Goal: Information Seeking & Learning: Learn about a topic

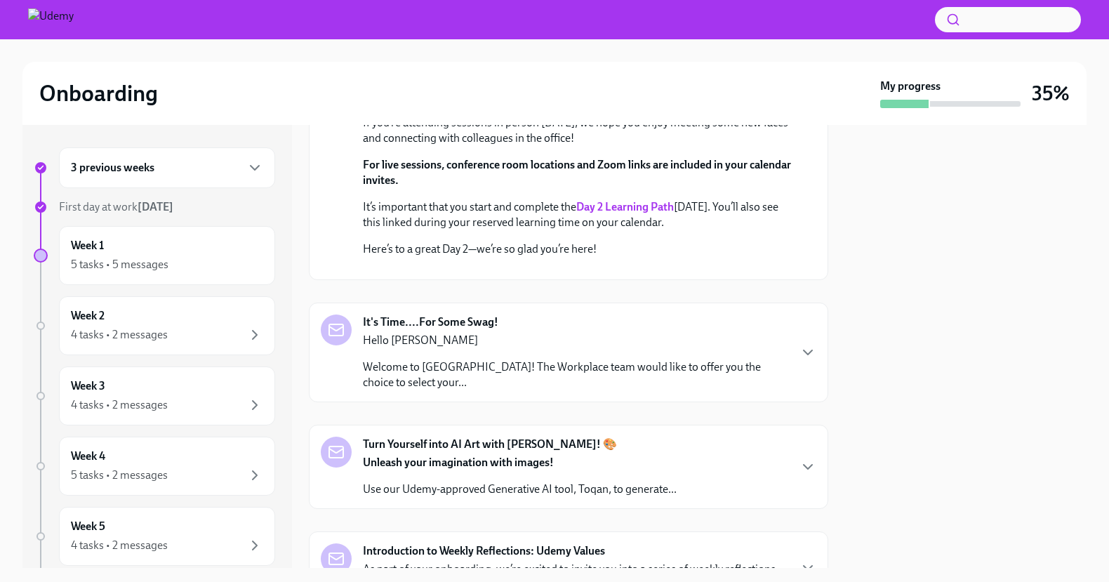
scroll to position [182, 0]
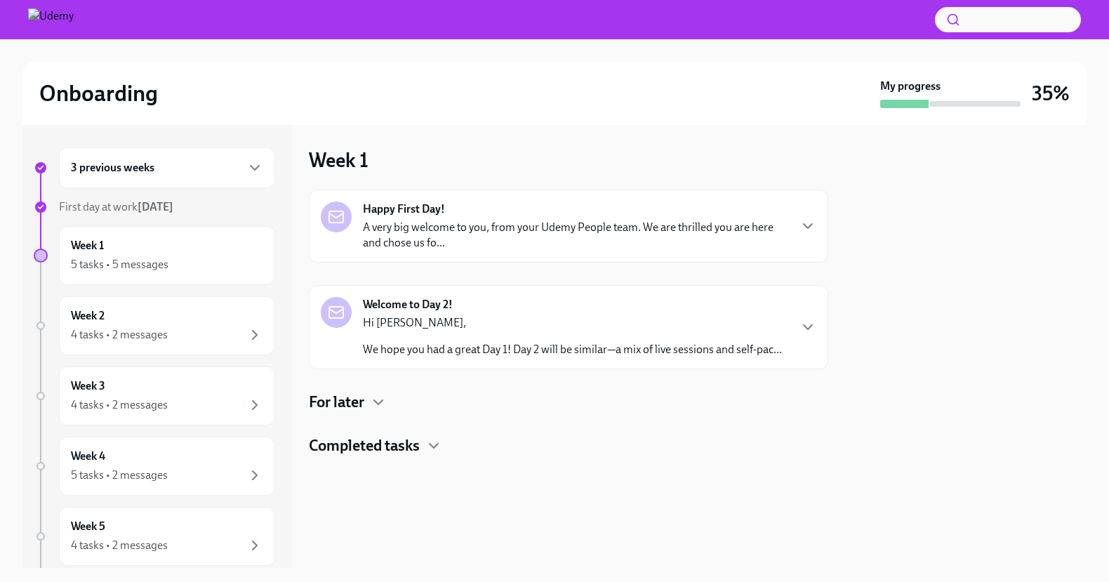
click at [527, 347] on p "We hope you had a great Day 1! Day 2 will be similar—a mix of live sessions and…" at bounding box center [572, 349] width 419 height 15
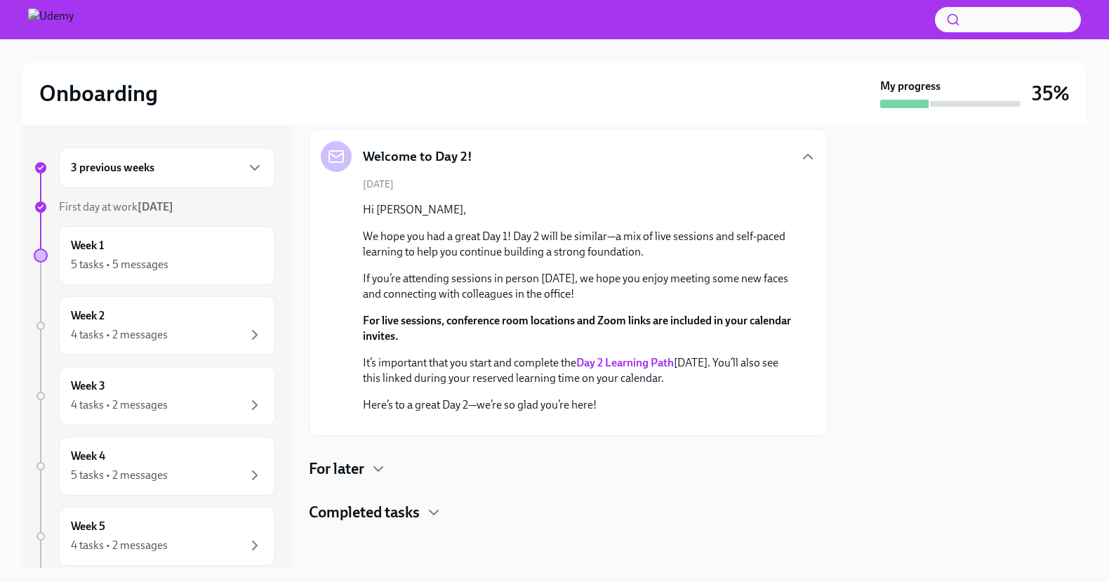
scroll to position [338, 0]
click at [379, 477] on icon "button" at bounding box center [378, 468] width 17 height 17
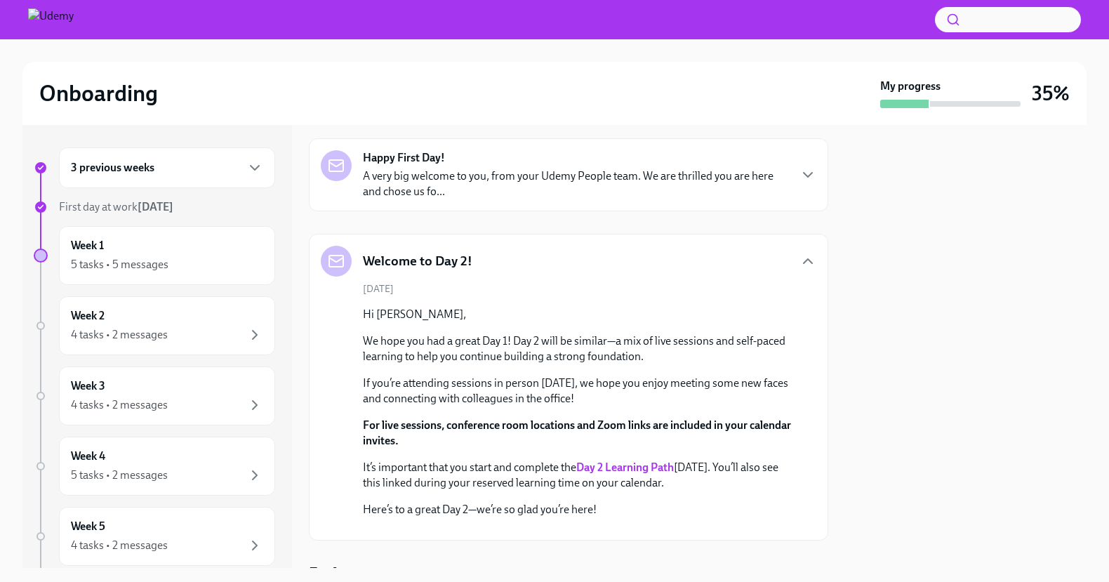
scroll to position [0, 0]
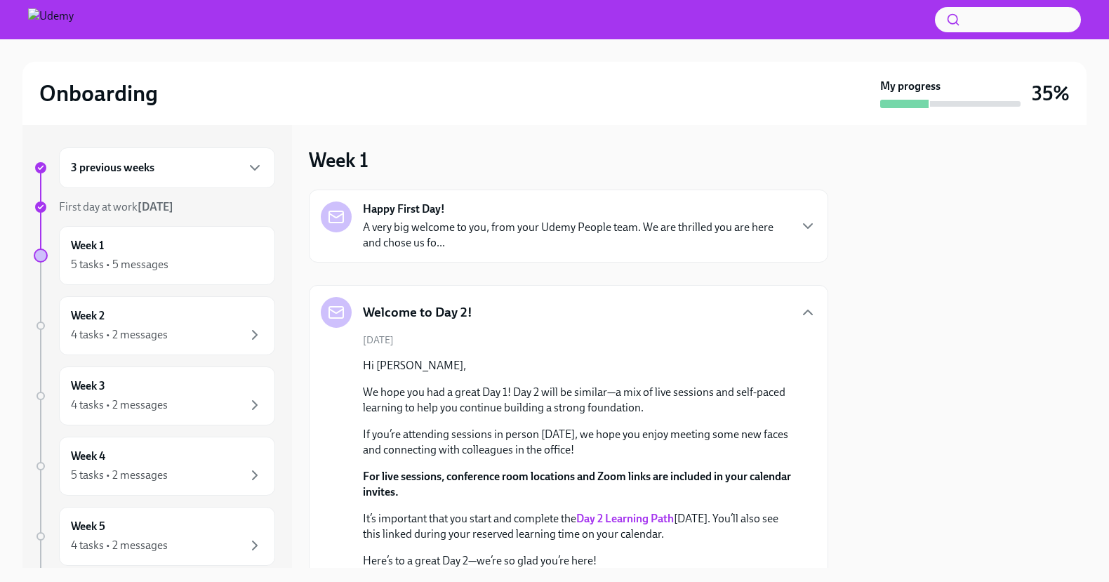
click at [644, 521] on strong "Day 2 Learning Path" at bounding box center [625, 518] width 98 height 13
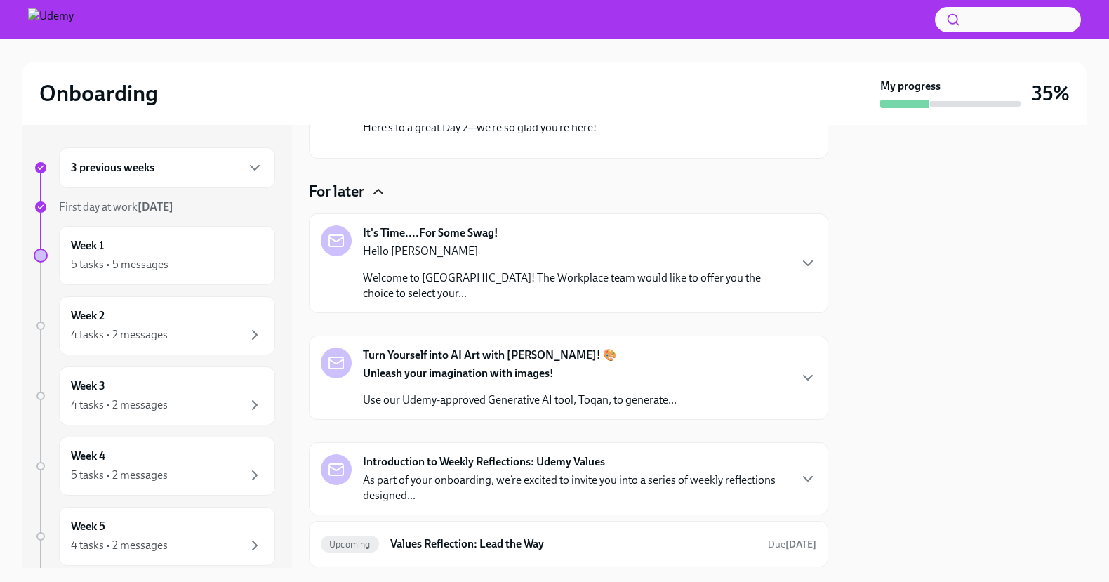
scroll to position [703, 0]
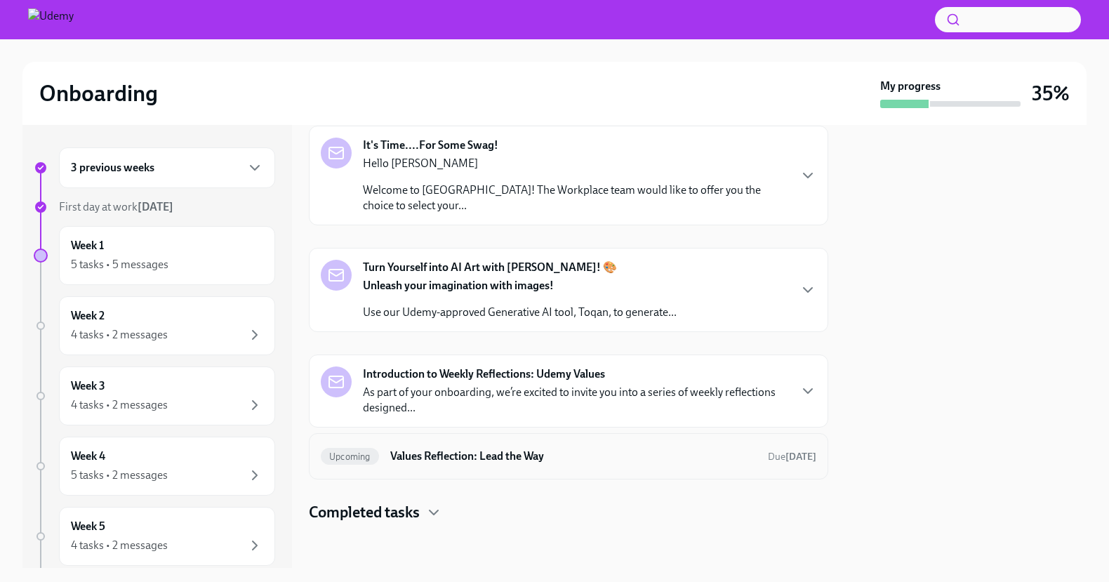
click at [492, 460] on h6 "Values Reflection: Lead the Way" at bounding box center [573, 455] width 366 height 15
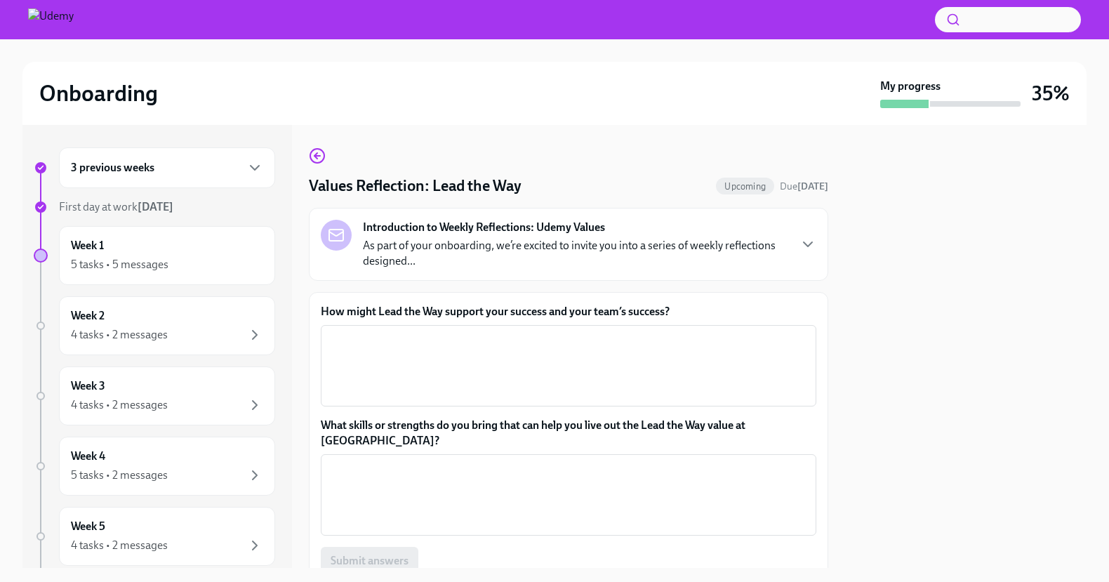
click at [702, 240] on p "As part of your onboarding, we’re excited to invite you into a series of weekly…" at bounding box center [575, 253] width 425 height 31
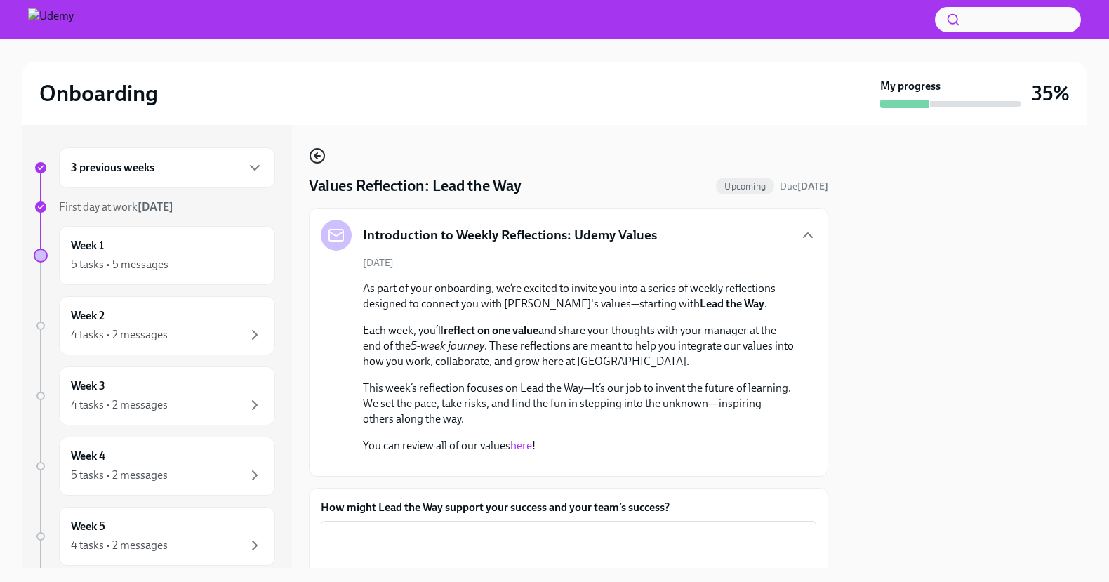
click at [316, 161] on icon "button" at bounding box center [317, 155] width 17 height 17
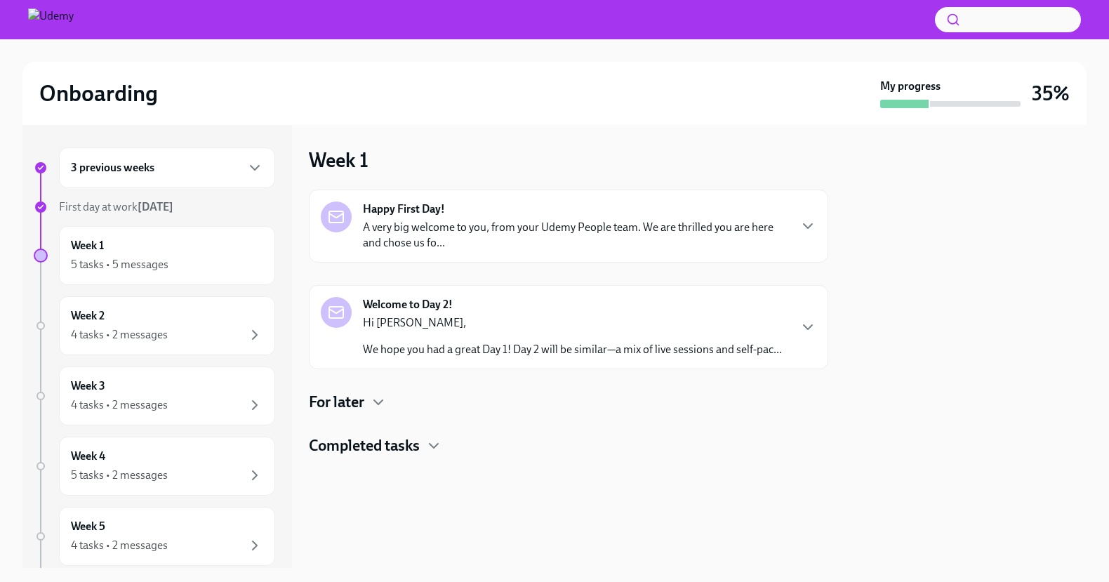
click at [369, 400] on div "For later" at bounding box center [568, 402] width 519 height 21
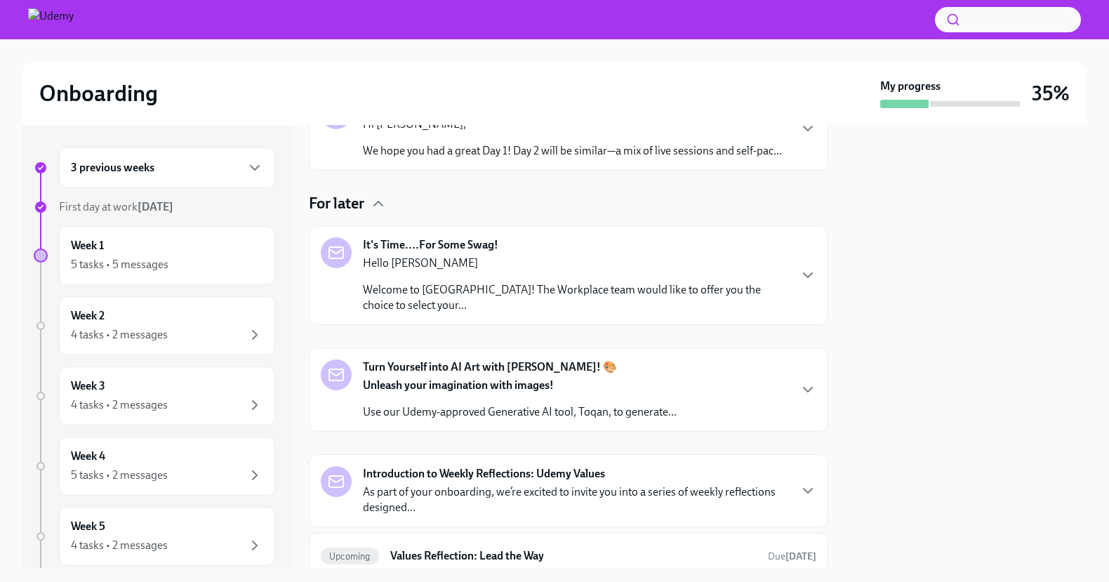
scroll to position [210, 0]
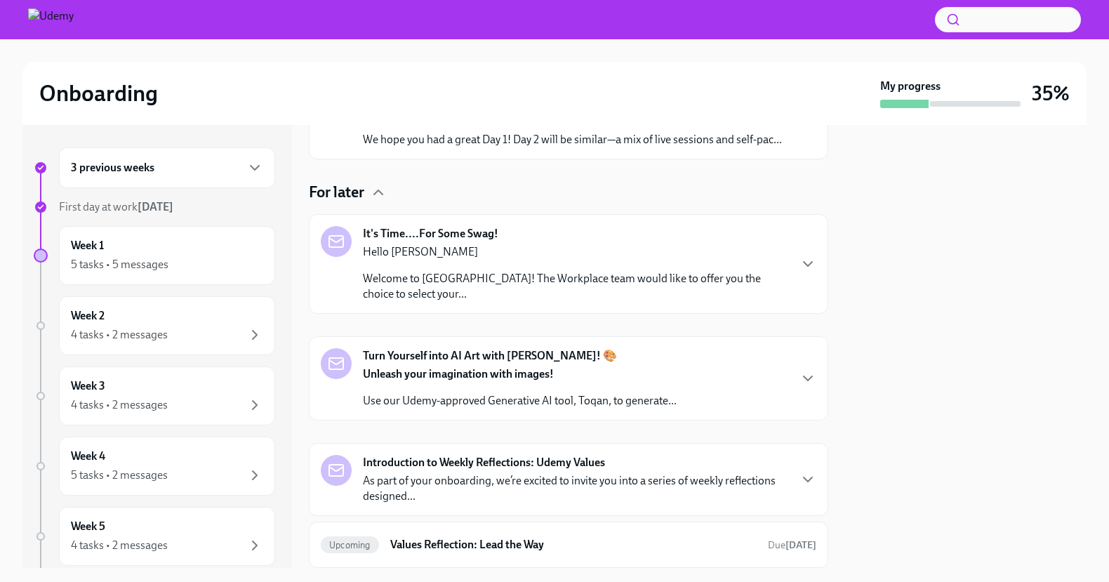
click at [440, 393] on p "Use our Udemy-approved Generative AI tool, Toqan, to generate..." at bounding box center [520, 400] width 314 height 15
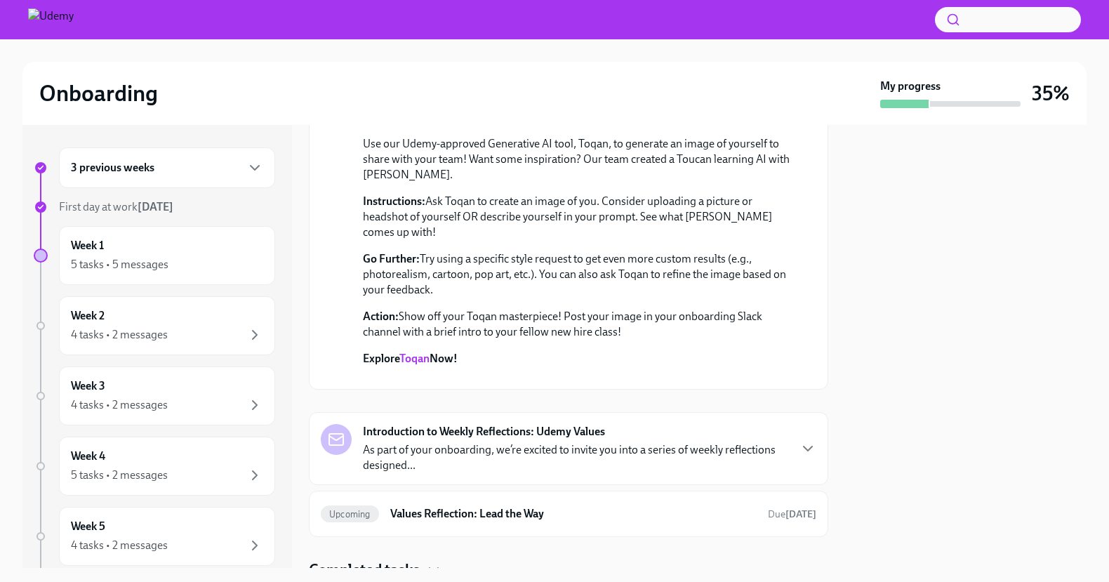
scroll to position [512, 0]
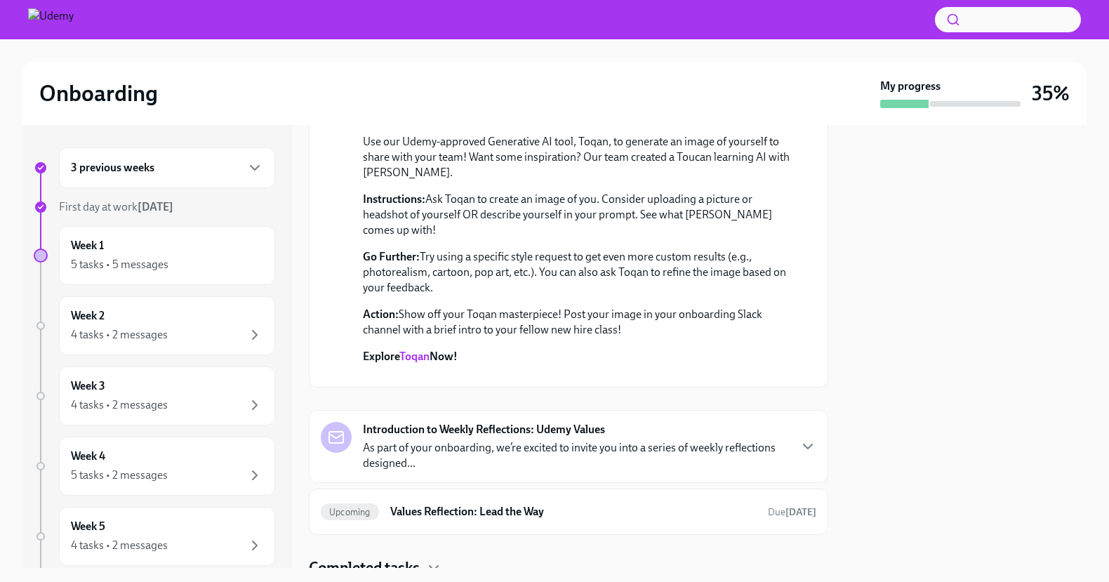
click at [423, 350] on link "Toqan" at bounding box center [414, 356] width 30 height 13
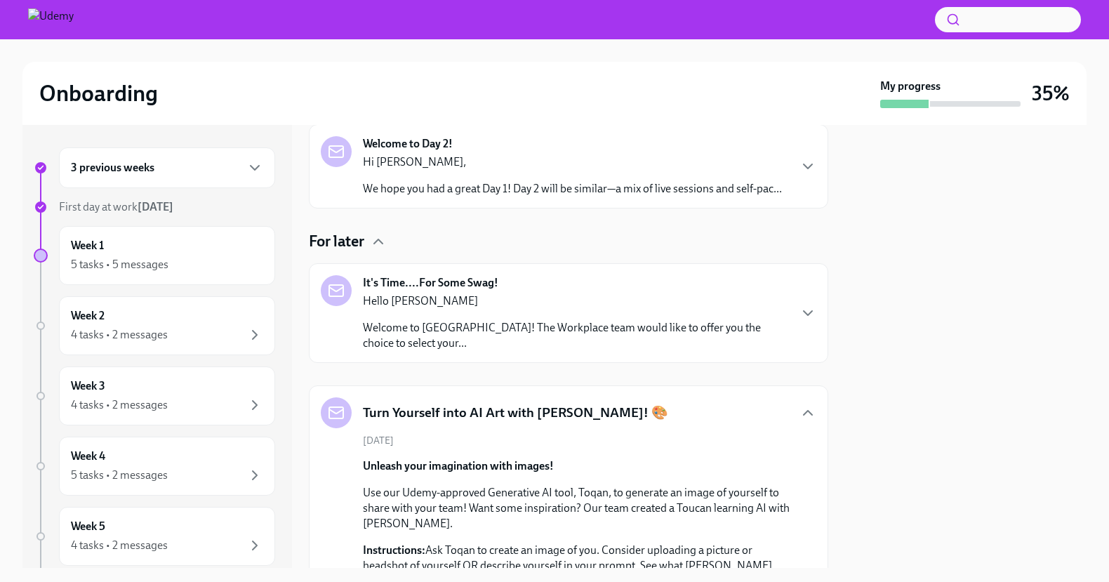
scroll to position [174, 0]
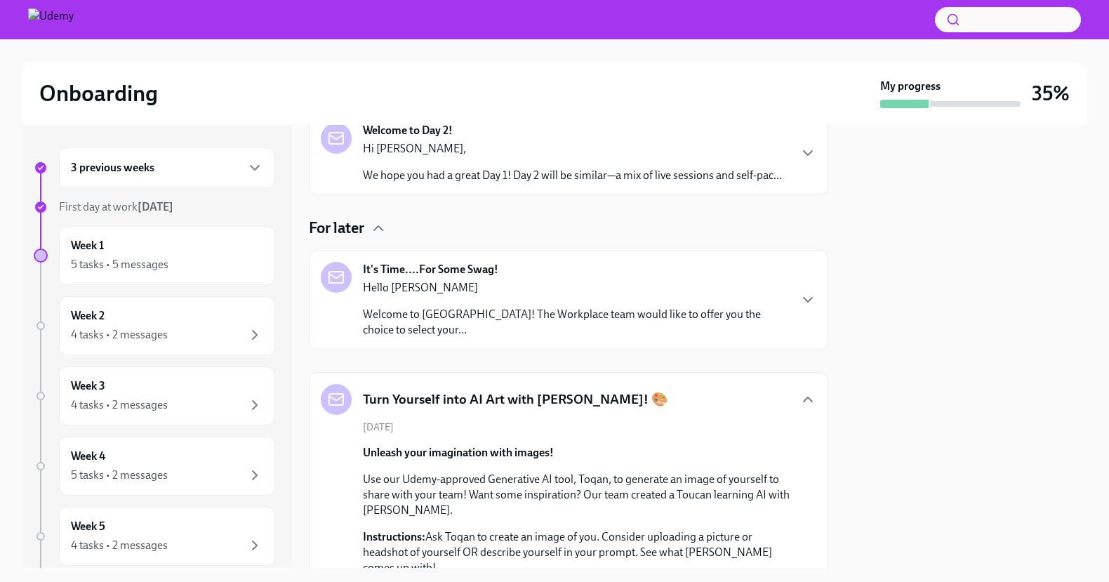
click at [446, 401] on h5 "Turn Yourself into AI Art with [PERSON_NAME]! 🎨" at bounding box center [515, 399] width 305 height 18
click at [804, 399] on icon "button" at bounding box center [807, 399] width 17 height 17
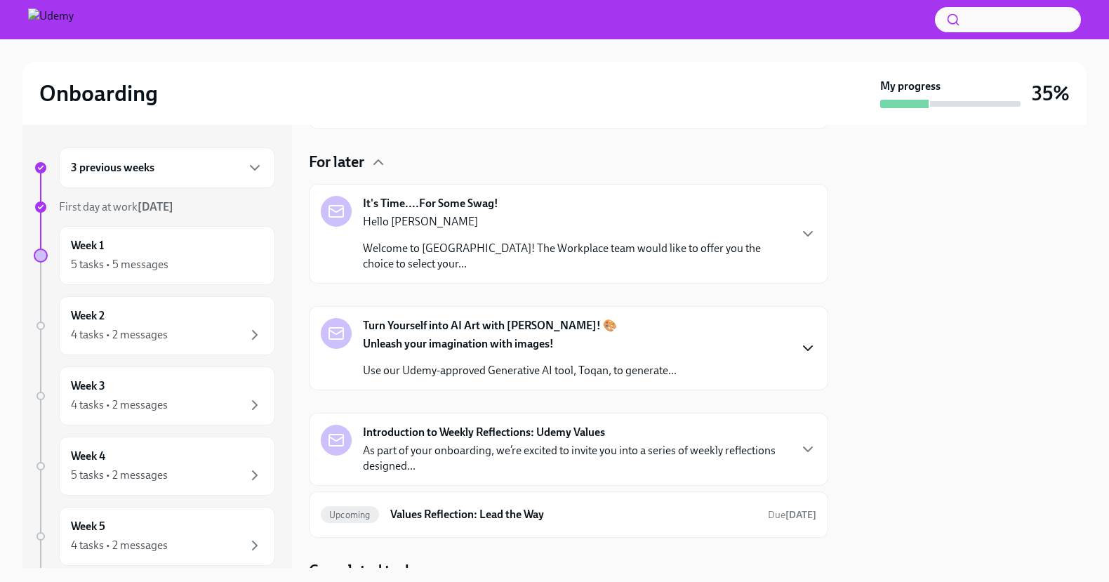
scroll to position [250, 0]
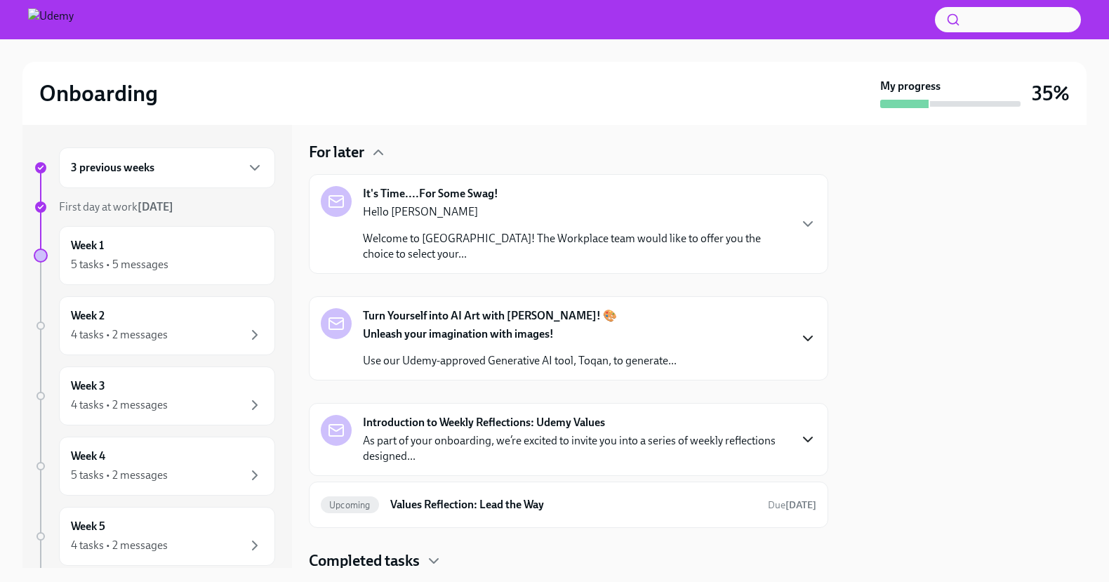
click at [805, 444] on icon "button" at bounding box center [807, 439] width 17 height 17
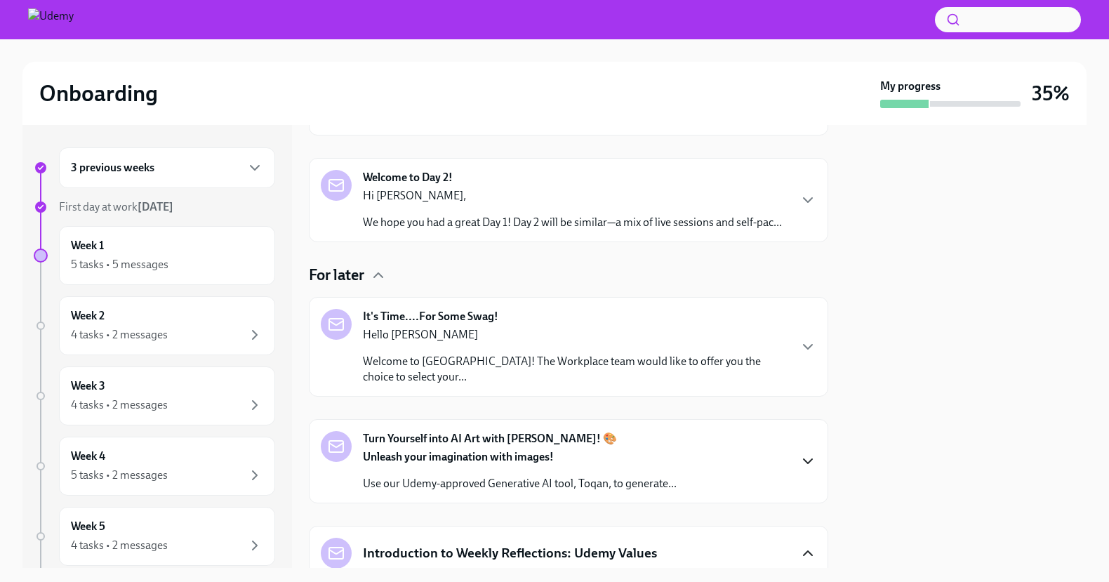
scroll to position [0, 0]
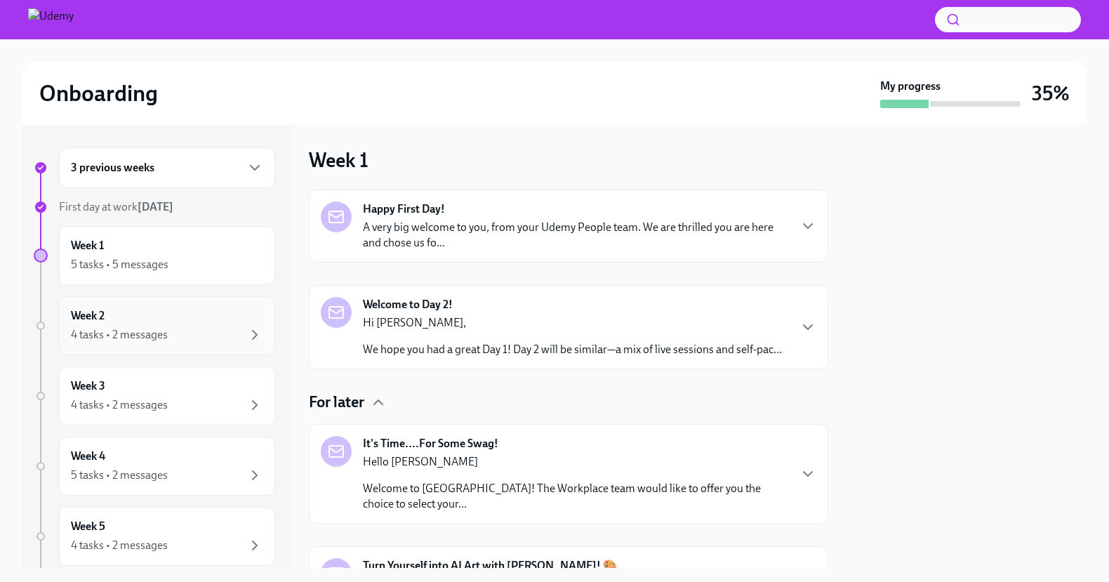
click at [149, 333] on div "4 tasks • 2 messages" at bounding box center [119, 334] width 97 height 15
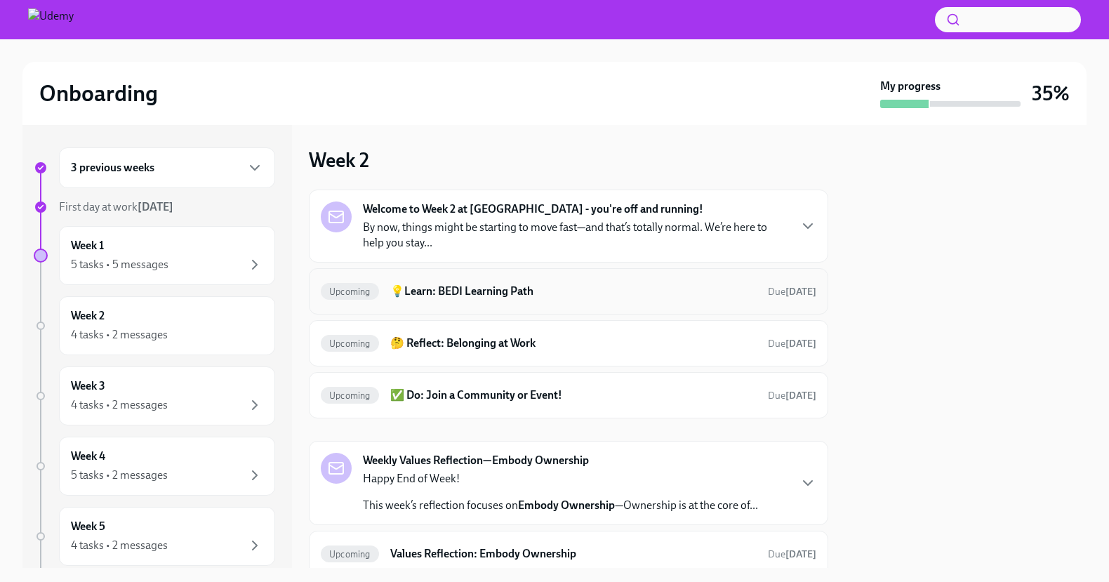
click at [456, 291] on h6 "💡Learn: BEDI Learning Path" at bounding box center [573, 291] width 366 height 15
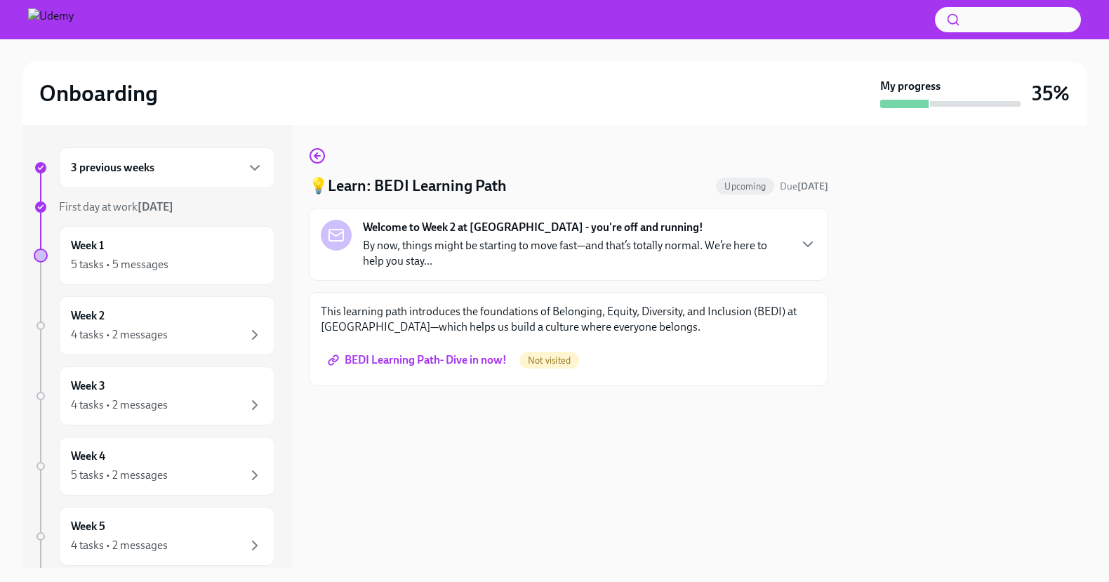
click at [425, 359] on span "BEDI Learning Path- Dive in now!" at bounding box center [419, 360] width 176 height 14
click at [316, 164] on icon "button" at bounding box center [317, 155] width 17 height 17
